Goal: Transaction & Acquisition: Book appointment/travel/reservation

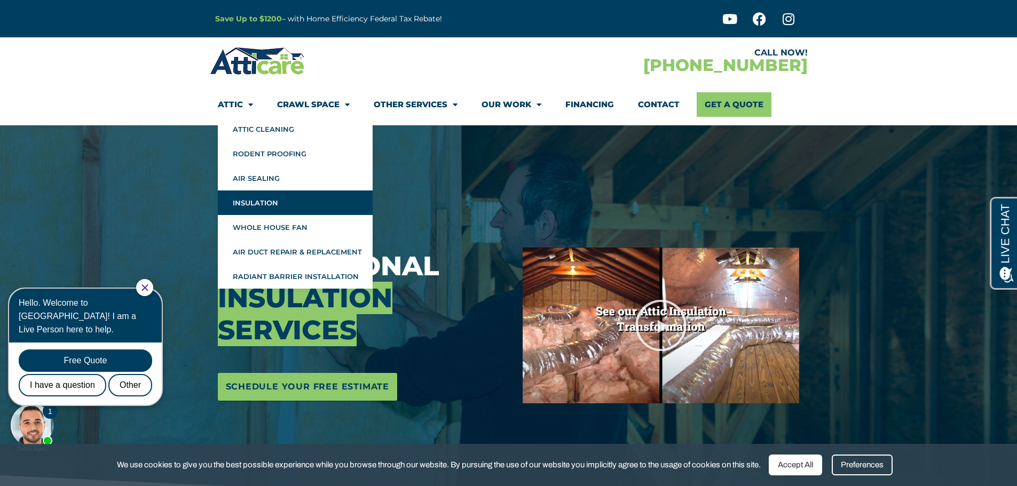
click at [250, 103] on span "Menu" at bounding box center [248, 105] width 10 height 19
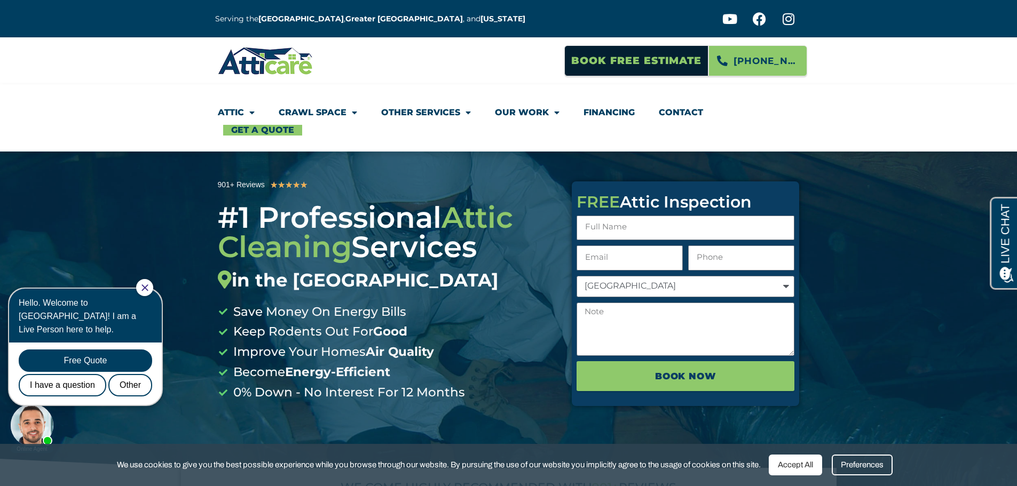
click at [73, 83] on section "Book Free Estimate 925-529-4271" at bounding box center [508, 60] width 1017 height 47
click at [552, 108] on span "Menu" at bounding box center [554, 112] width 11 height 19
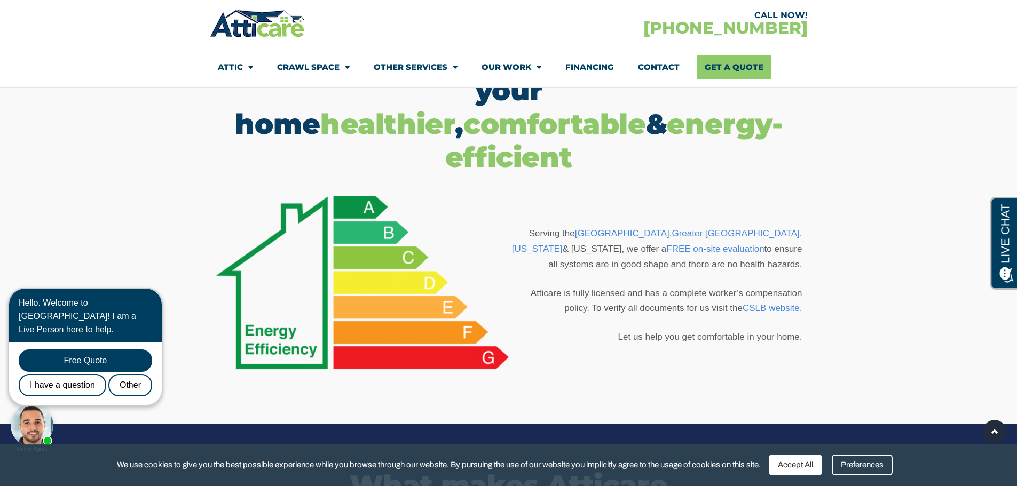
scroll to position [694, 0]
